Goal: Information Seeking & Learning: Learn about a topic

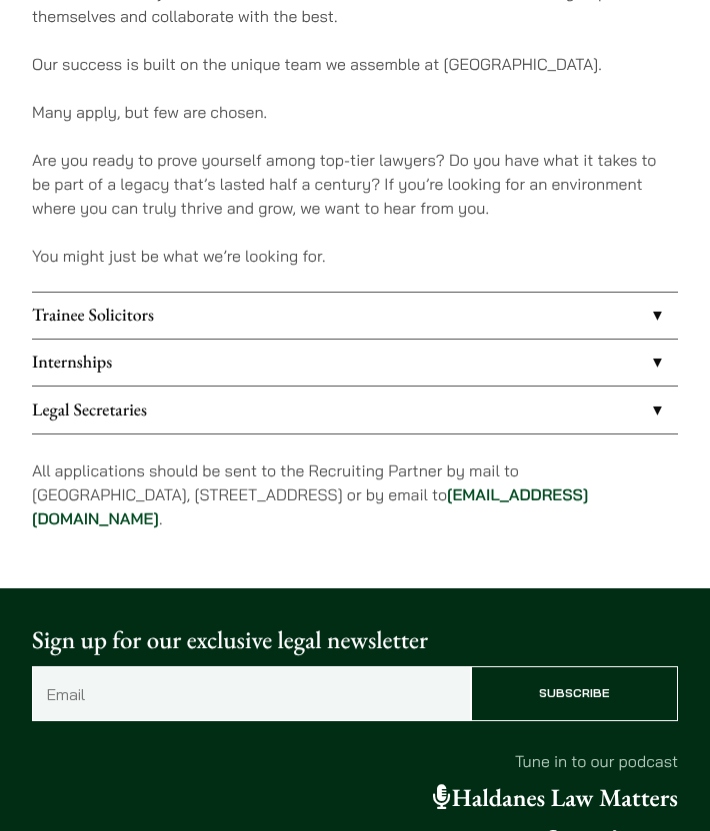
scroll to position [1266, 0]
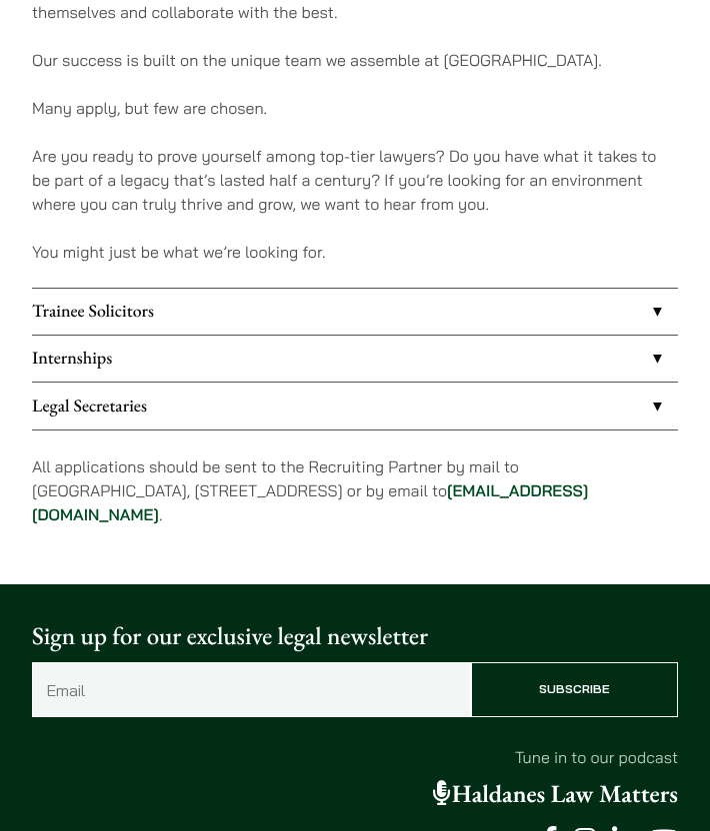
click at [256, 289] on link "Trainee Solicitors" at bounding box center [355, 312] width 646 height 46
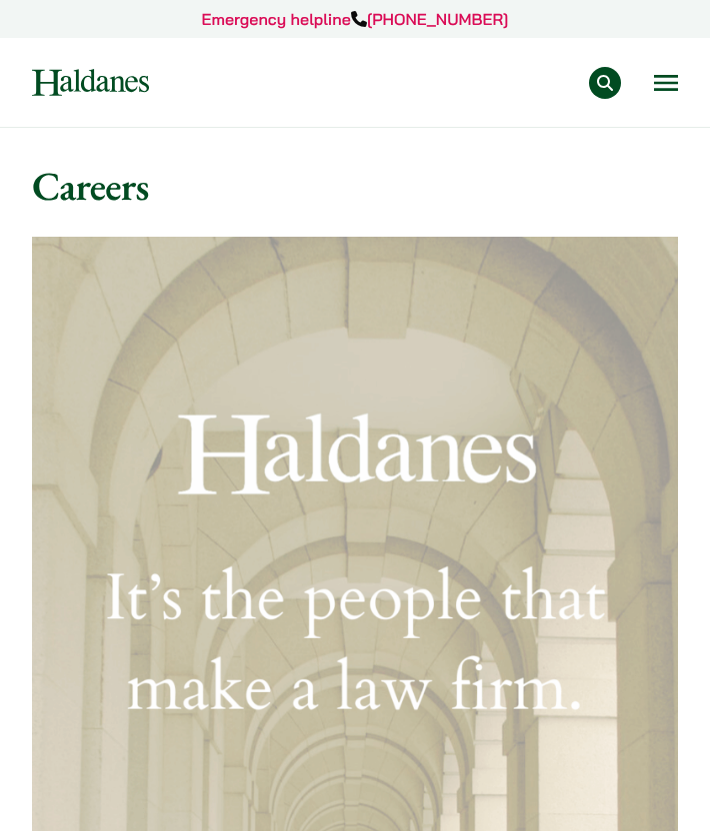
click at [661, 75] on button "Open menu" at bounding box center [666, 83] width 24 height 16
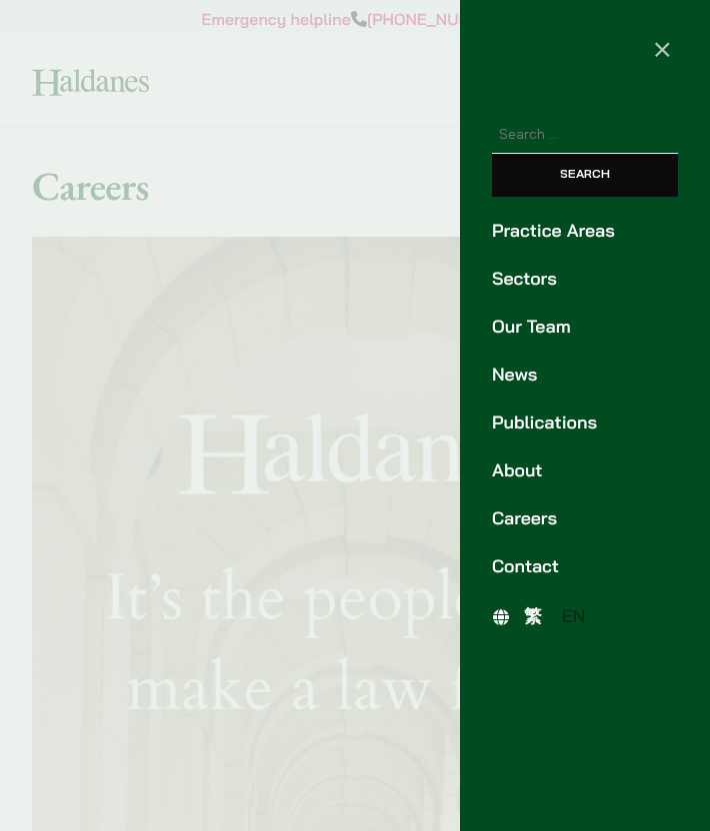
click at [547, 331] on link "Our Team" at bounding box center [585, 327] width 186 height 27
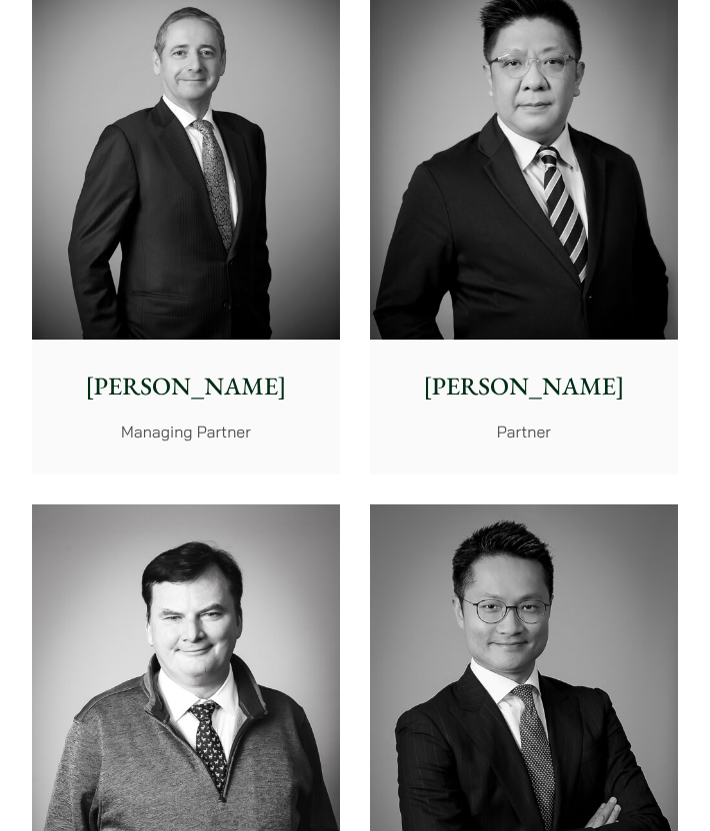
scroll to position [1019, 0]
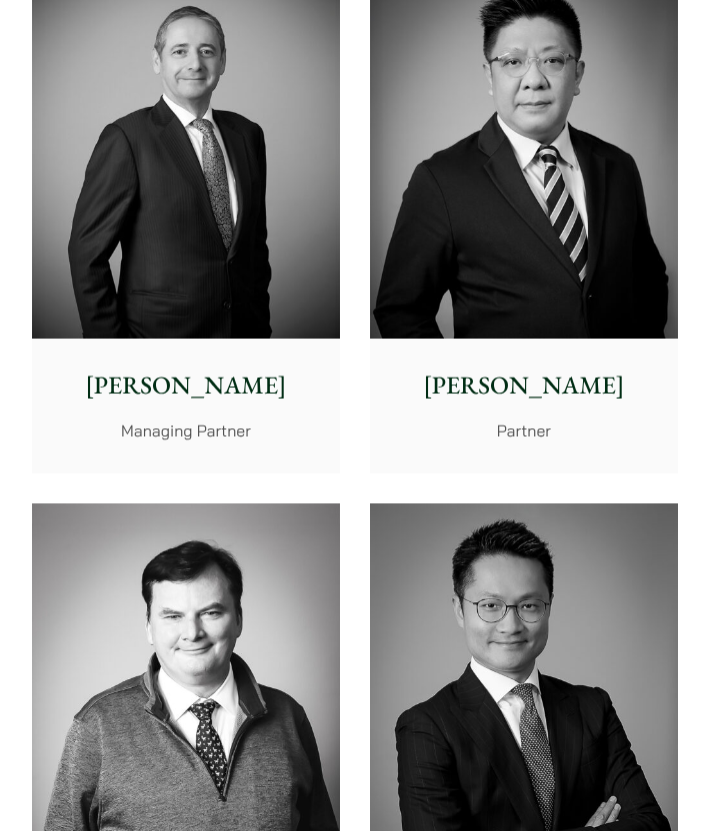
click at [274, 409] on div "[PERSON_NAME] Managing Partner" at bounding box center [186, 405] width 308 height 132
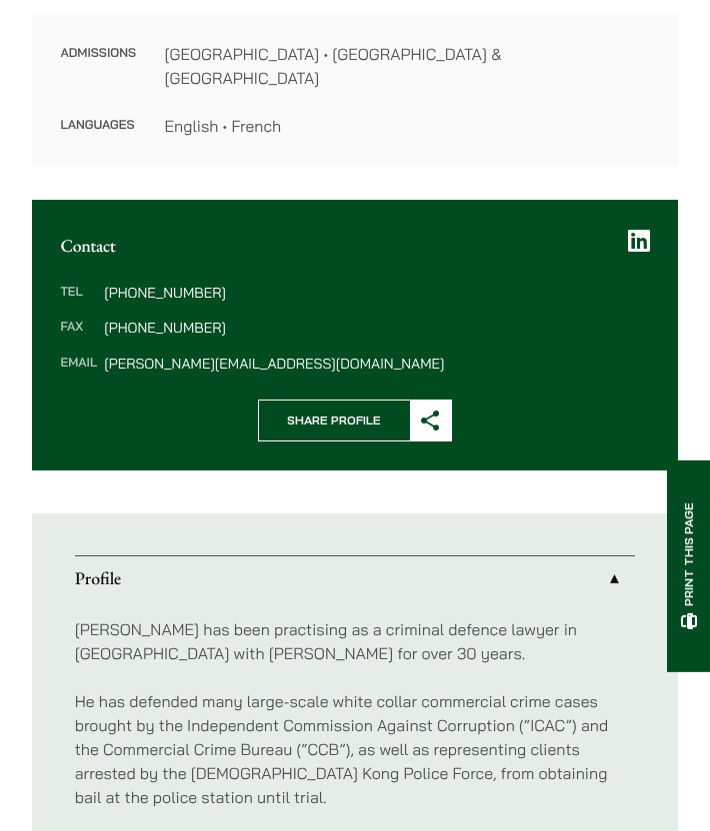
scroll to position [567, 0]
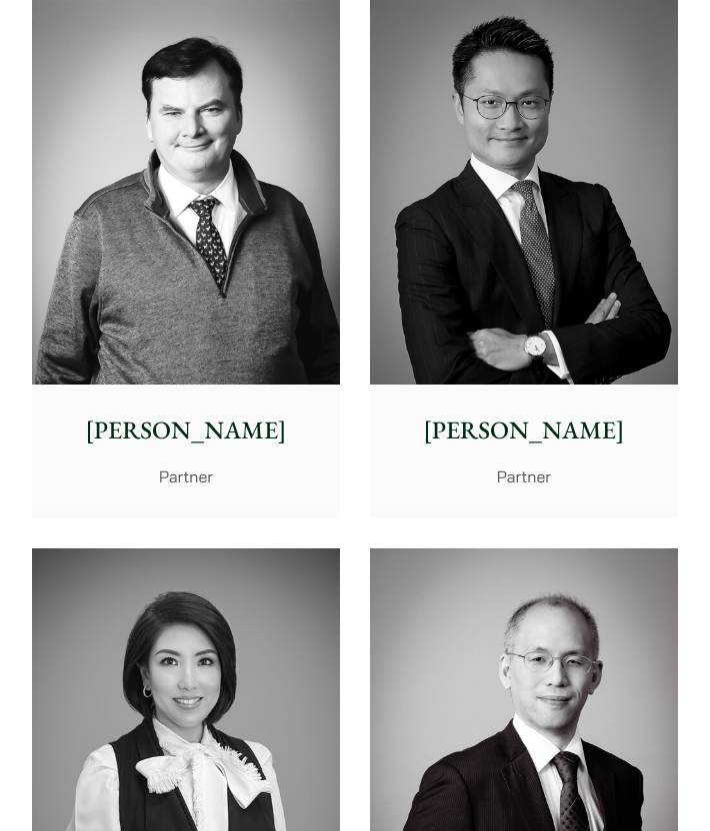
scroll to position [1524, 0]
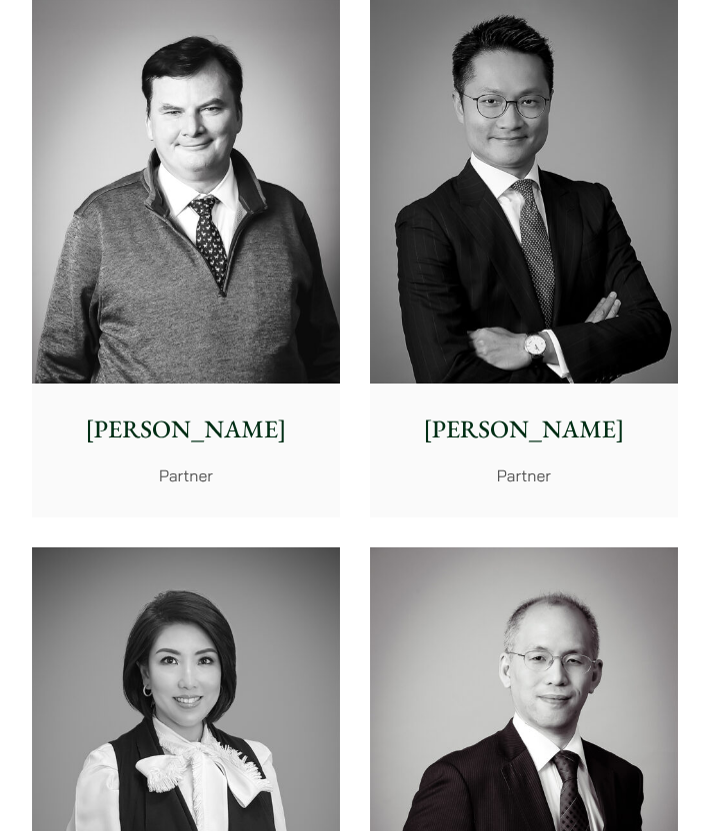
click at [234, 433] on p "Patrick Rattigan" at bounding box center [185, 430] width 279 height 37
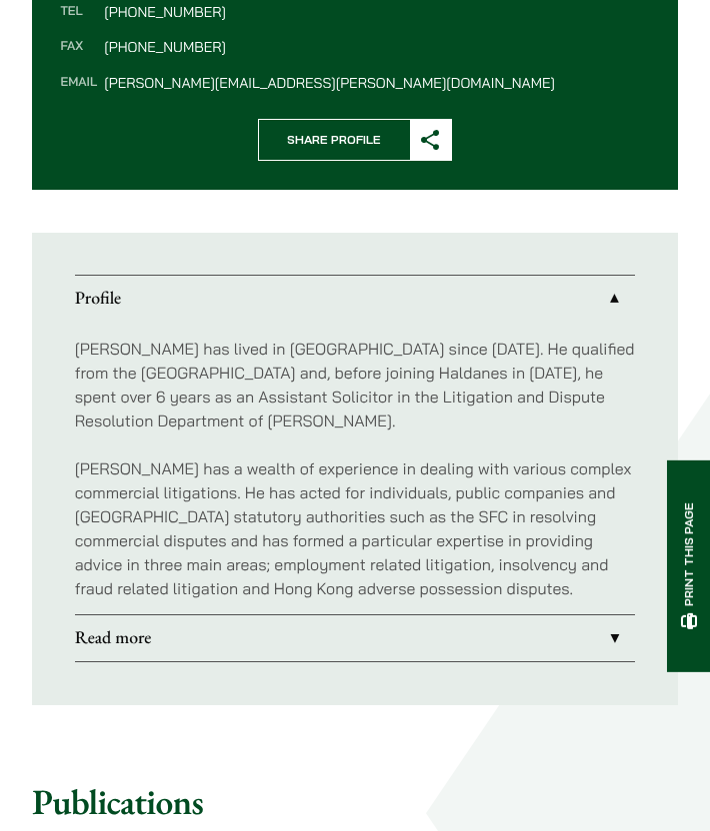
scroll to position [854, 0]
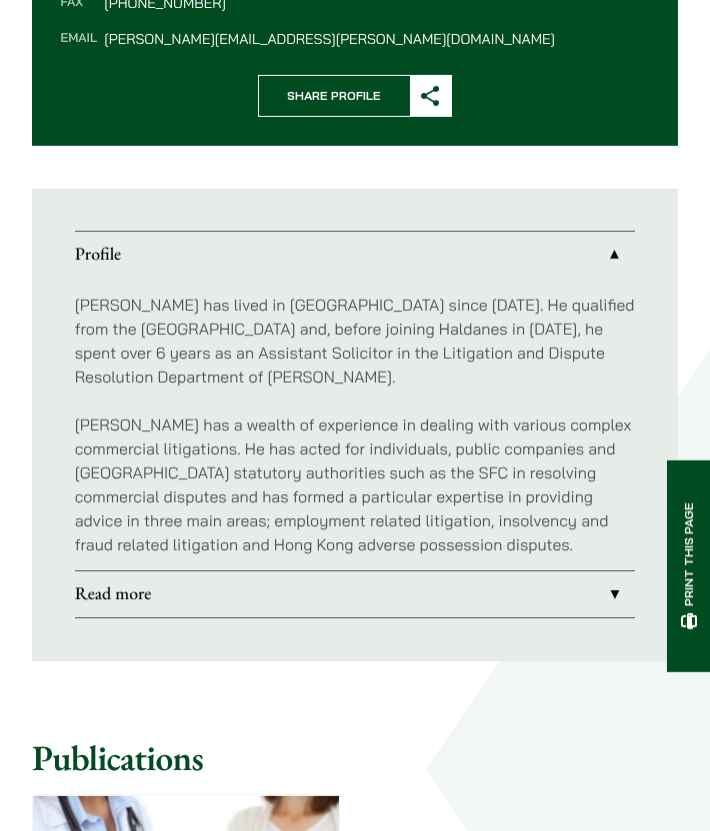
click at [328, 606] on link "Read more" at bounding box center [355, 595] width 561 height 46
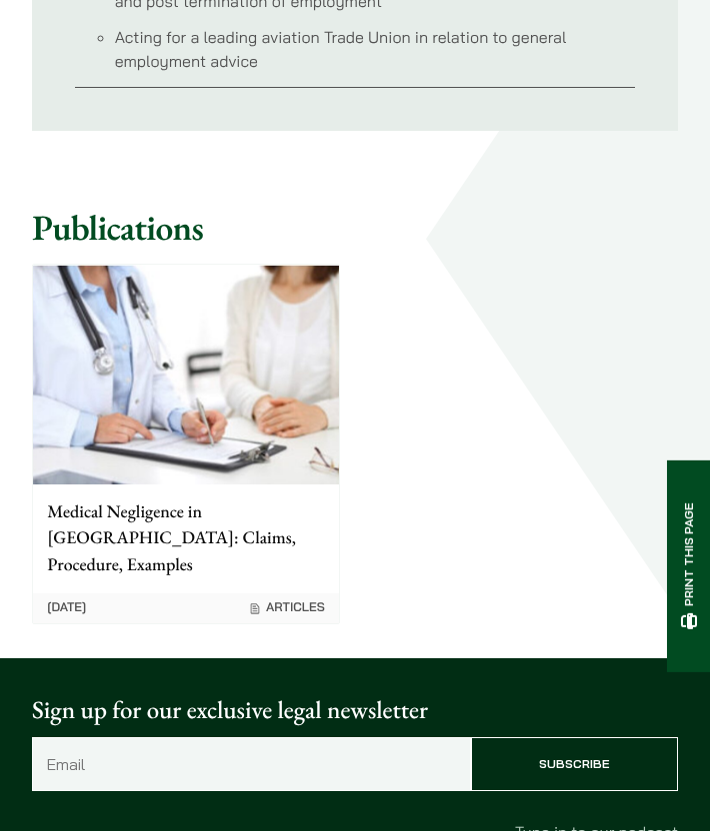
scroll to position [1916, 0]
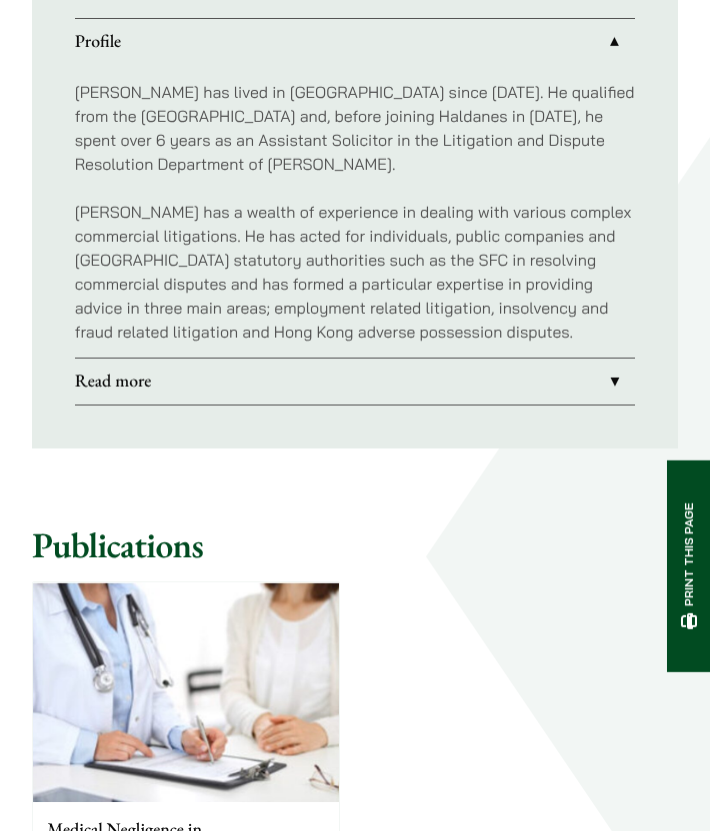
scroll to position [1042, 0]
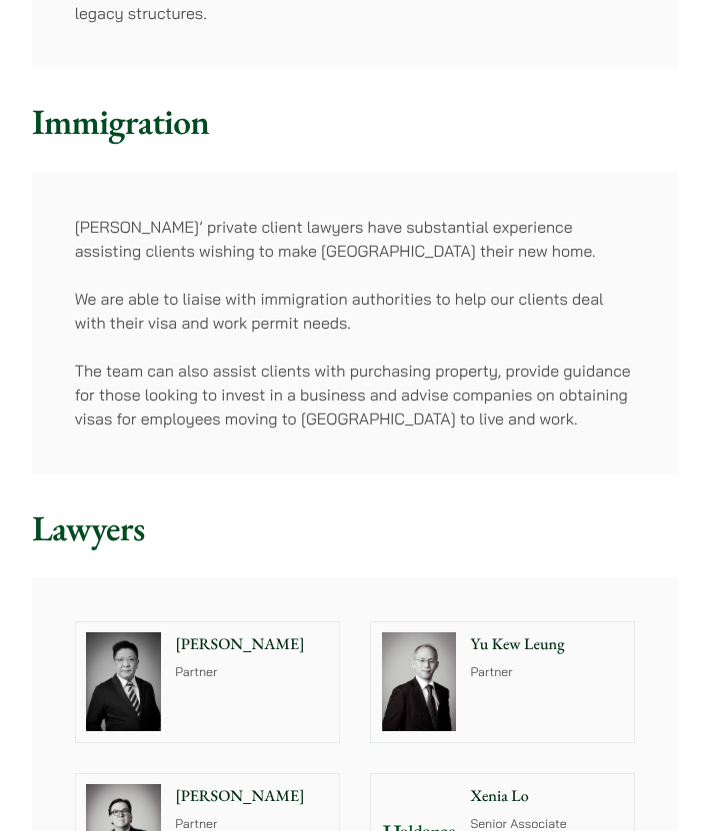
scroll to position [1260, 0]
